Goal: Information Seeking & Learning: Learn about a topic

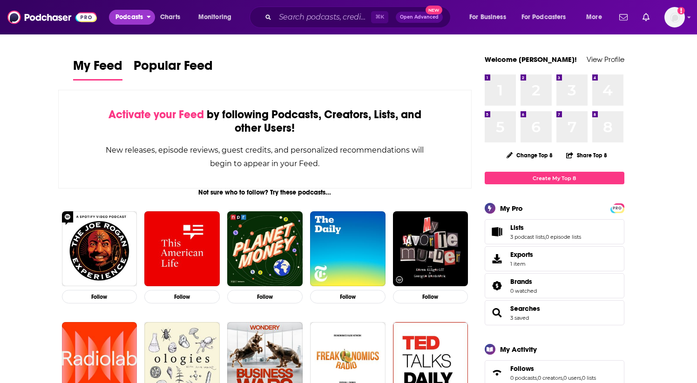
click at [125, 20] on span "Podcasts" at bounding box center [128, 17] width 27 height 13
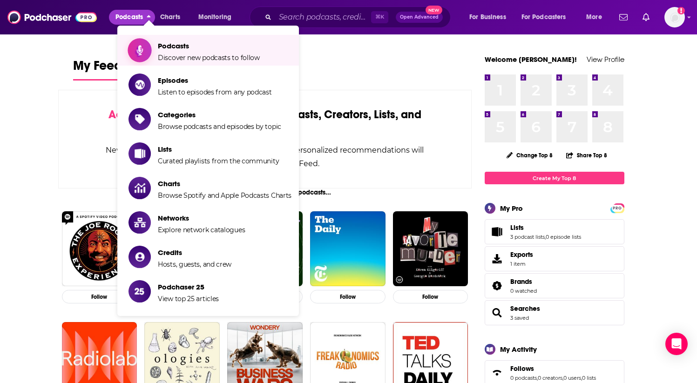
click at [175, 51] on span "Podcasts Discover new podcasts to follow" at bounding box center [209, 50] width 102 height 23
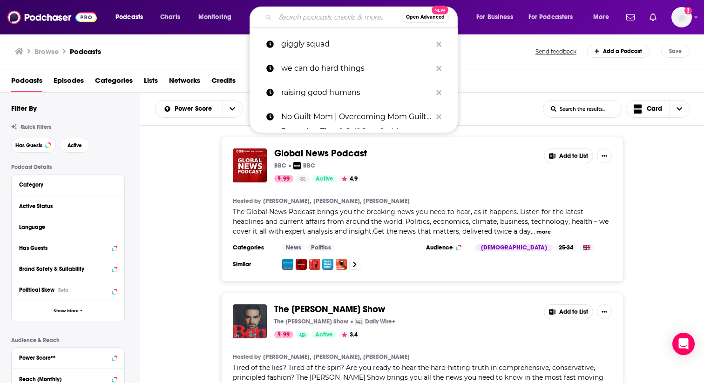
click at [318, 19] on input "Search podcasts, credits, & more..." at bounding box center [338, 17] width 127 height 15
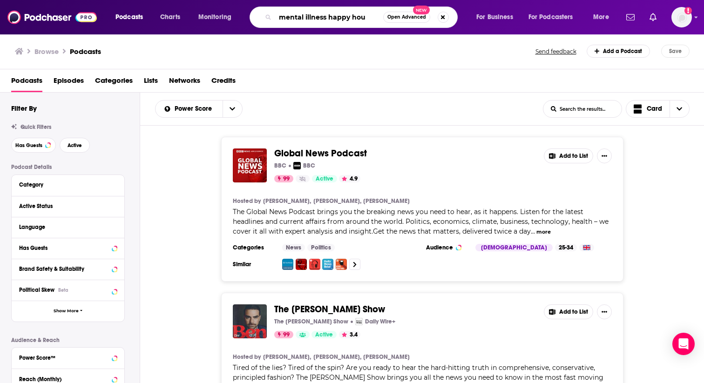
type input "mental illness happy hour"
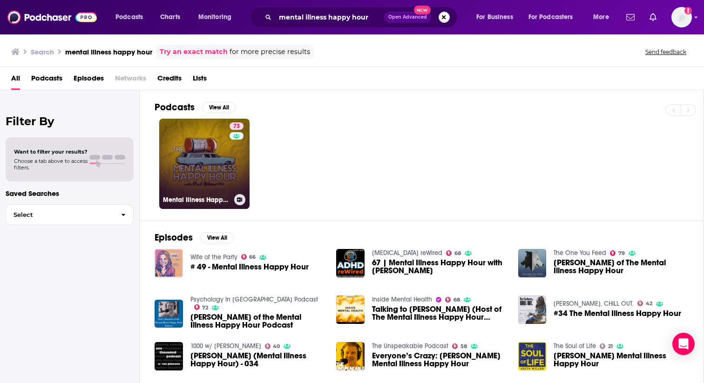
click at [192, 158] on link "73 Mental Illness Happy Hour" at bounding box center [204, 164] width 90 height 90
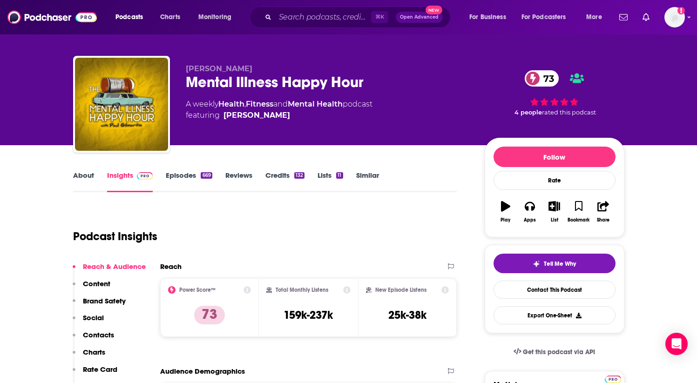
scroll to position [8, 0]
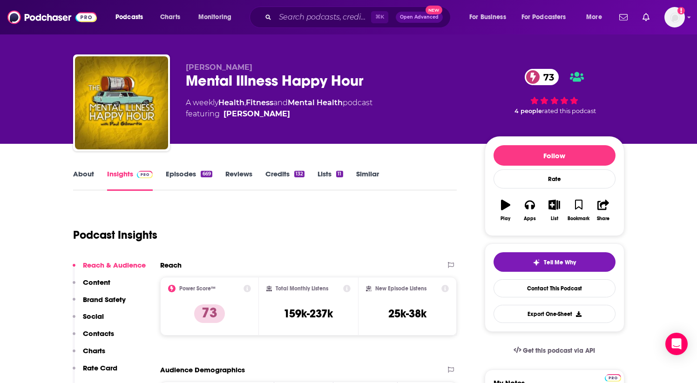
click at [362, 176] on link "Similar" at bounding box center [367, 179] width 23 height 21
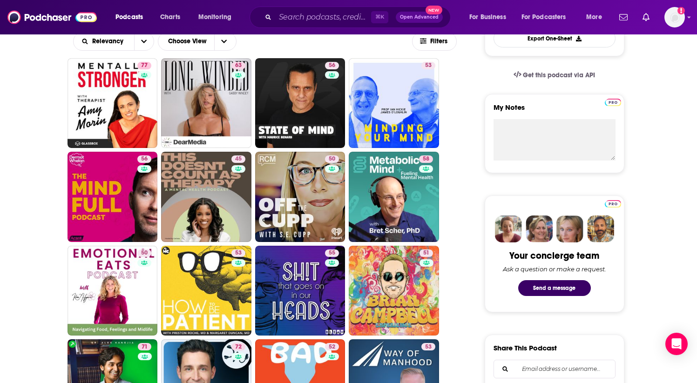
scroll to position [282, 0]
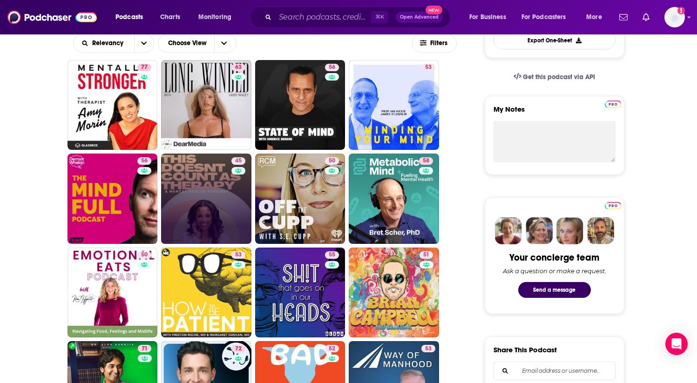
click at [208, 194] on link "45" at bounding box center [206, 199] width 90 height 90
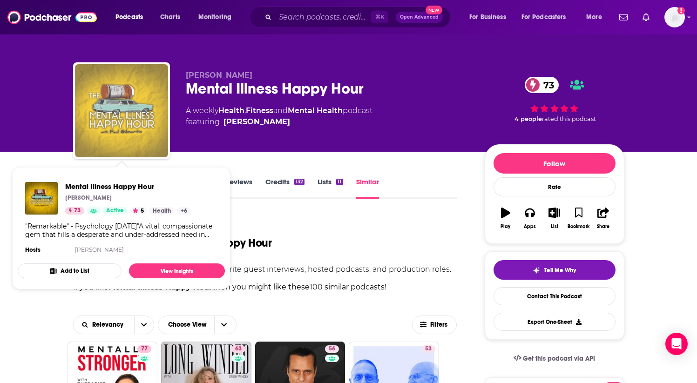
click at [130, 109] on img "Mental Illness Happy Hour" at bounding box center [121, 110] width 93 height 93
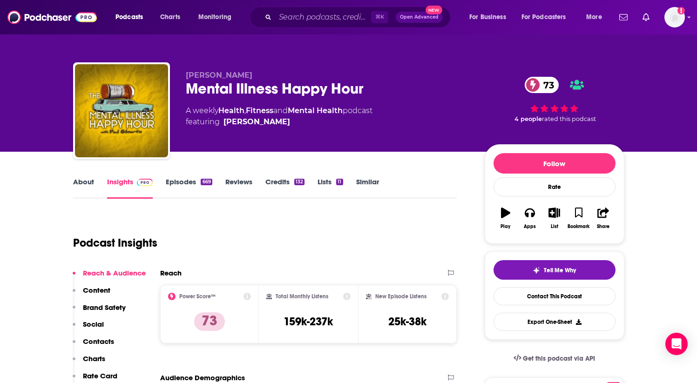
click at [372, 184] on link "Similar" at bounding box center [367, 187] width 23 height 21
